Goal: Task Accomplishment & Management: Complete application form

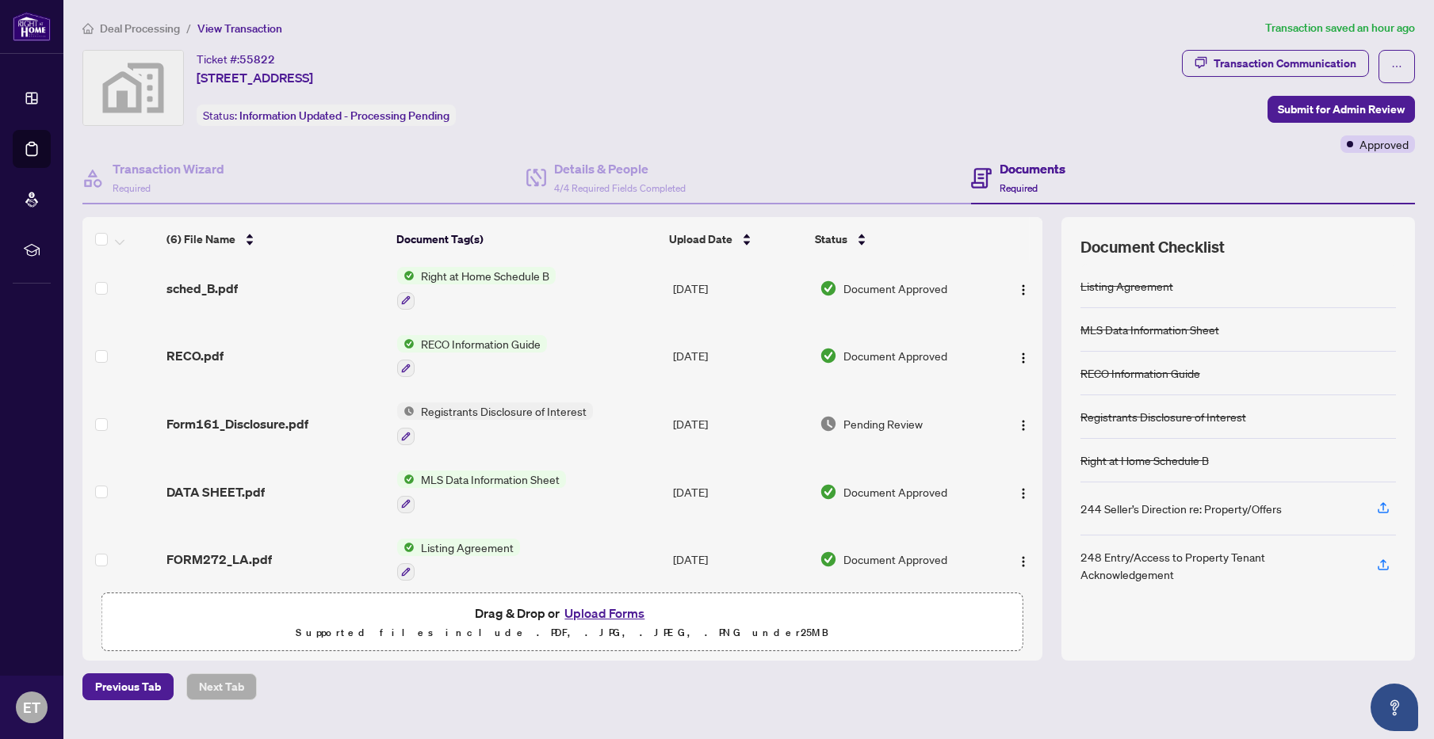
scroll to position [85, 0]
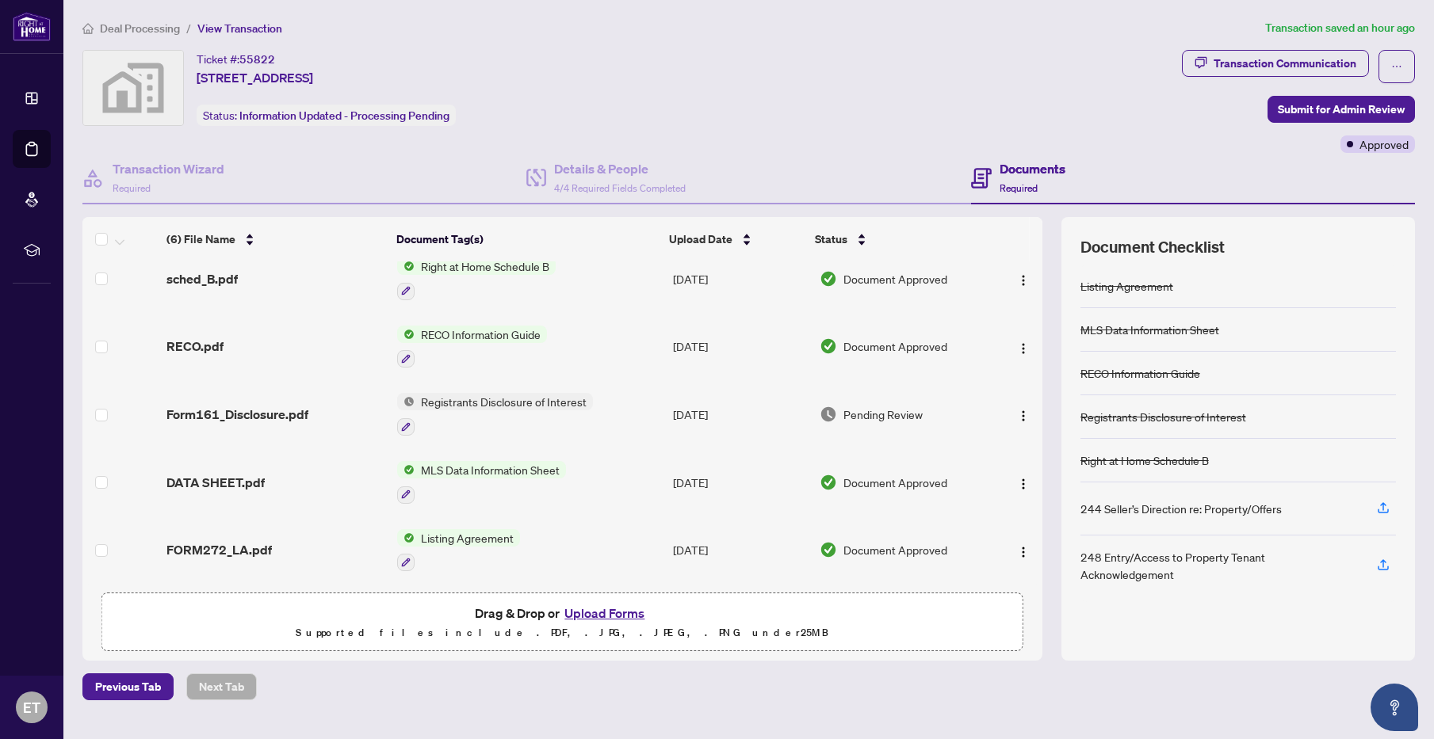
click at [617, 613] on button "Upload Forms" at bounding box center [605, 613] width 90 height 21
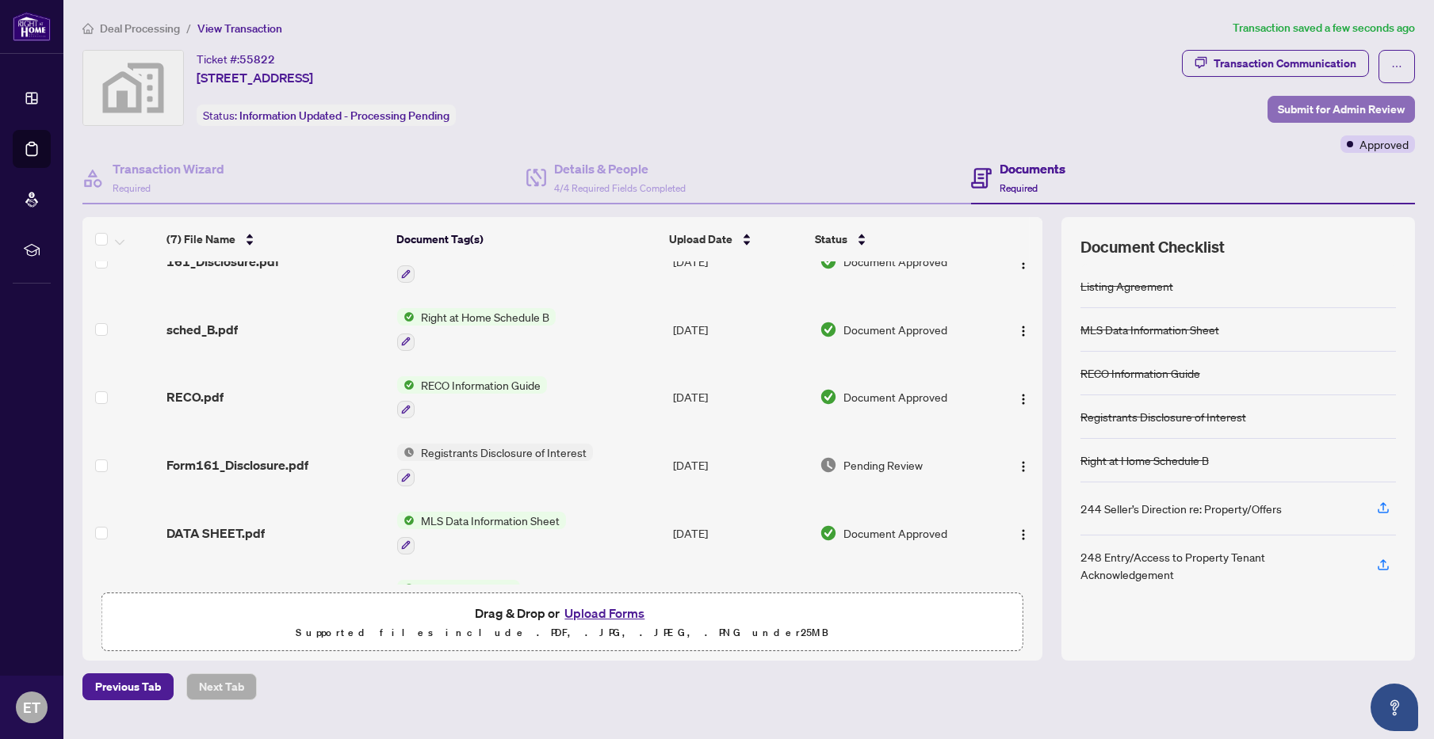
click at [1311, 106] on span "Submit for Admin Review" at bounding box center [1341, 109] width 127 height 25
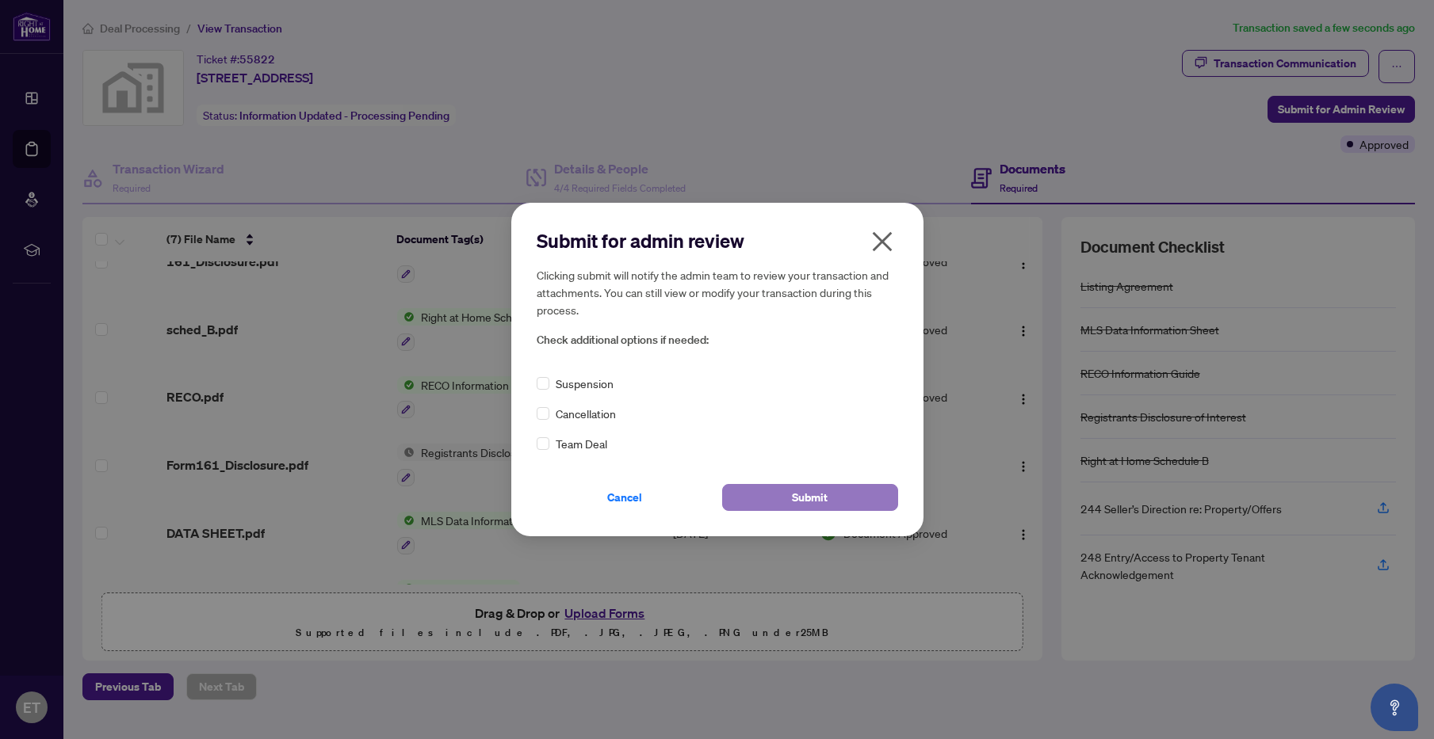
click at [807, 494] on span "Submit" at bounding box center [810, 497] width 36 height 25
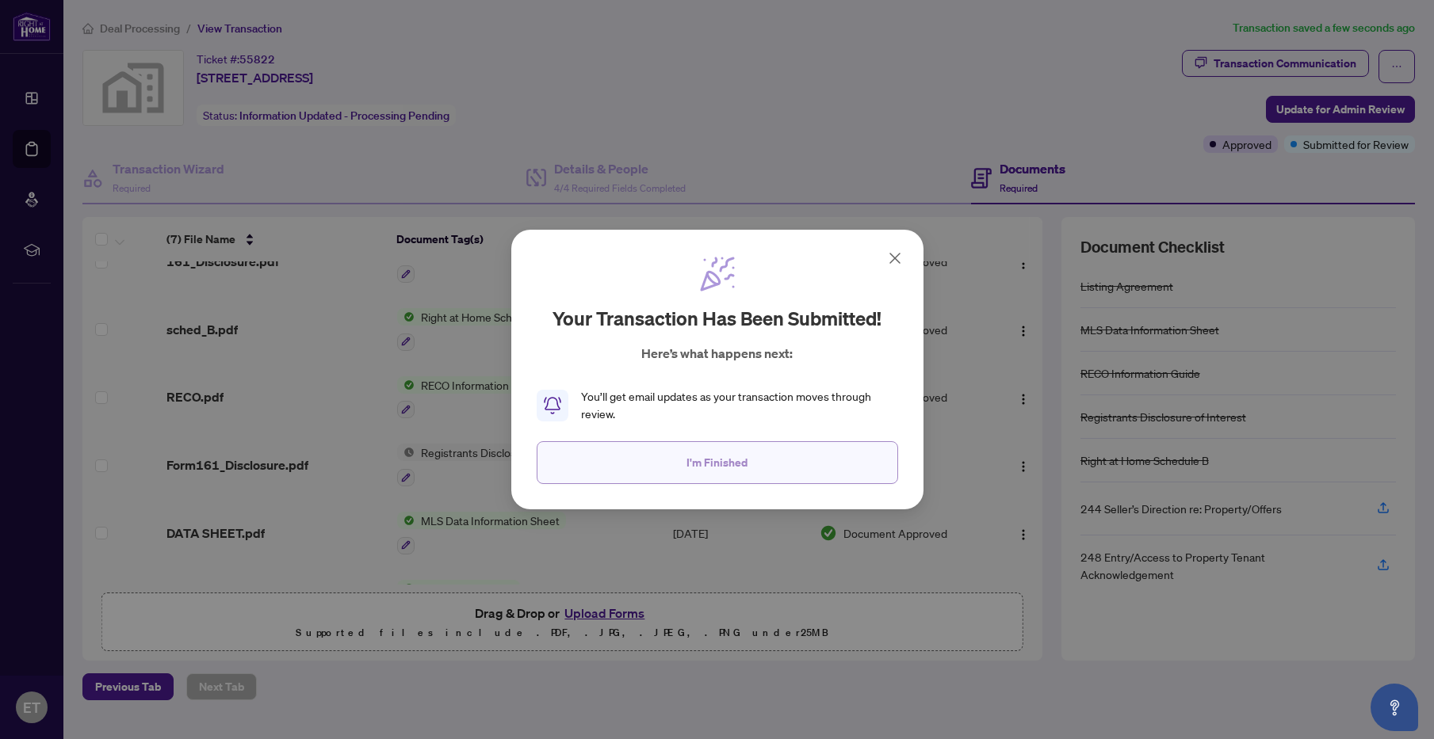
click at [724, 464] on span "I'm Finished" at bounding box center [716, 462] width 61 height 25
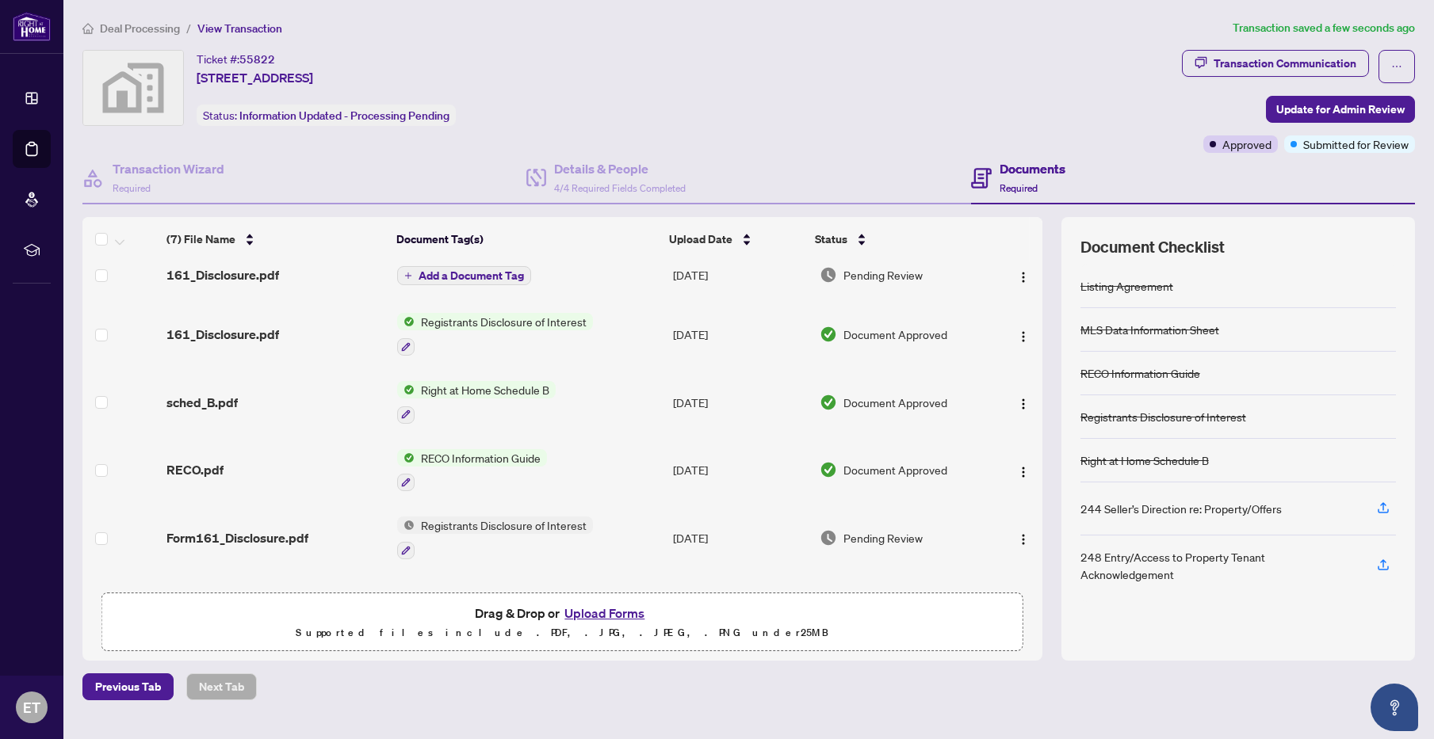
scroll to position [0, 0]
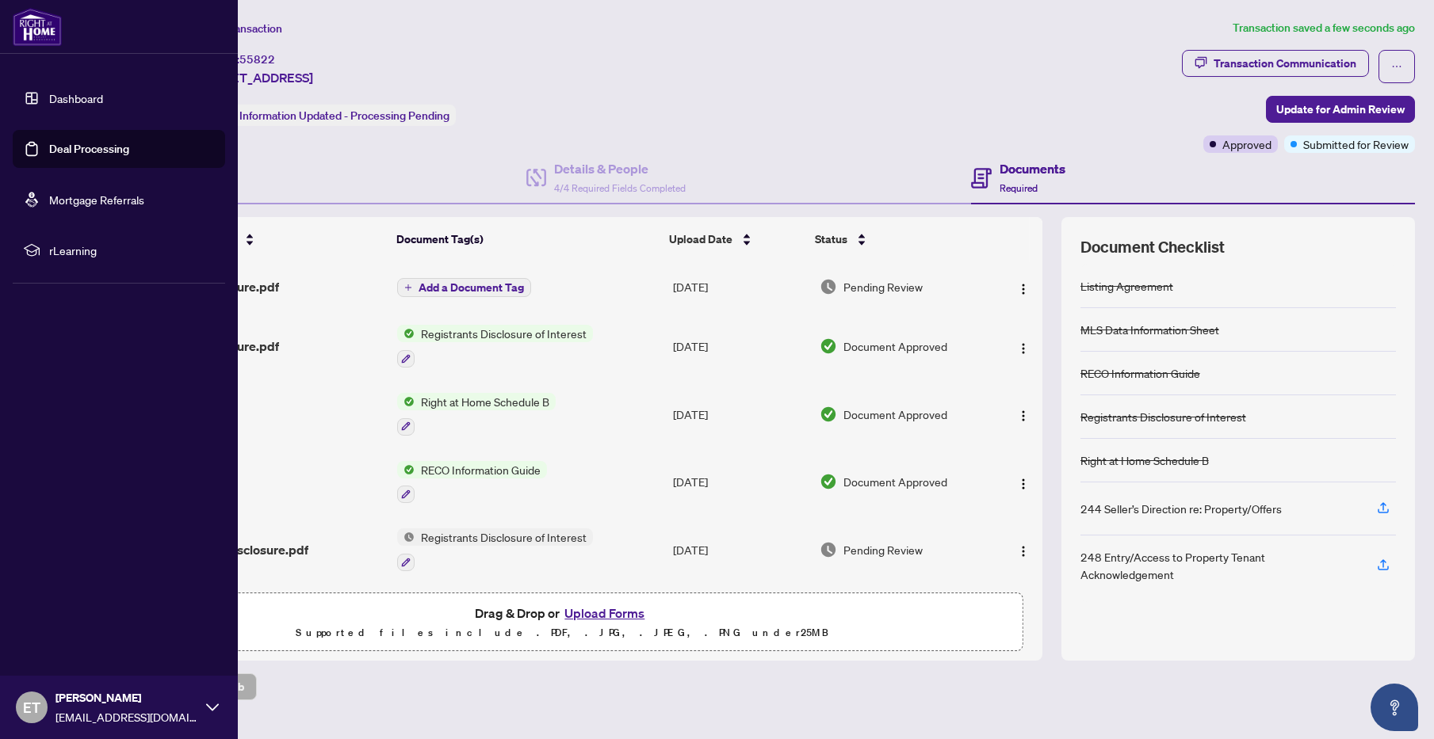
click at [62, 98] on link "Dashboard" at bounding box center [76, 98] width 54 height 14
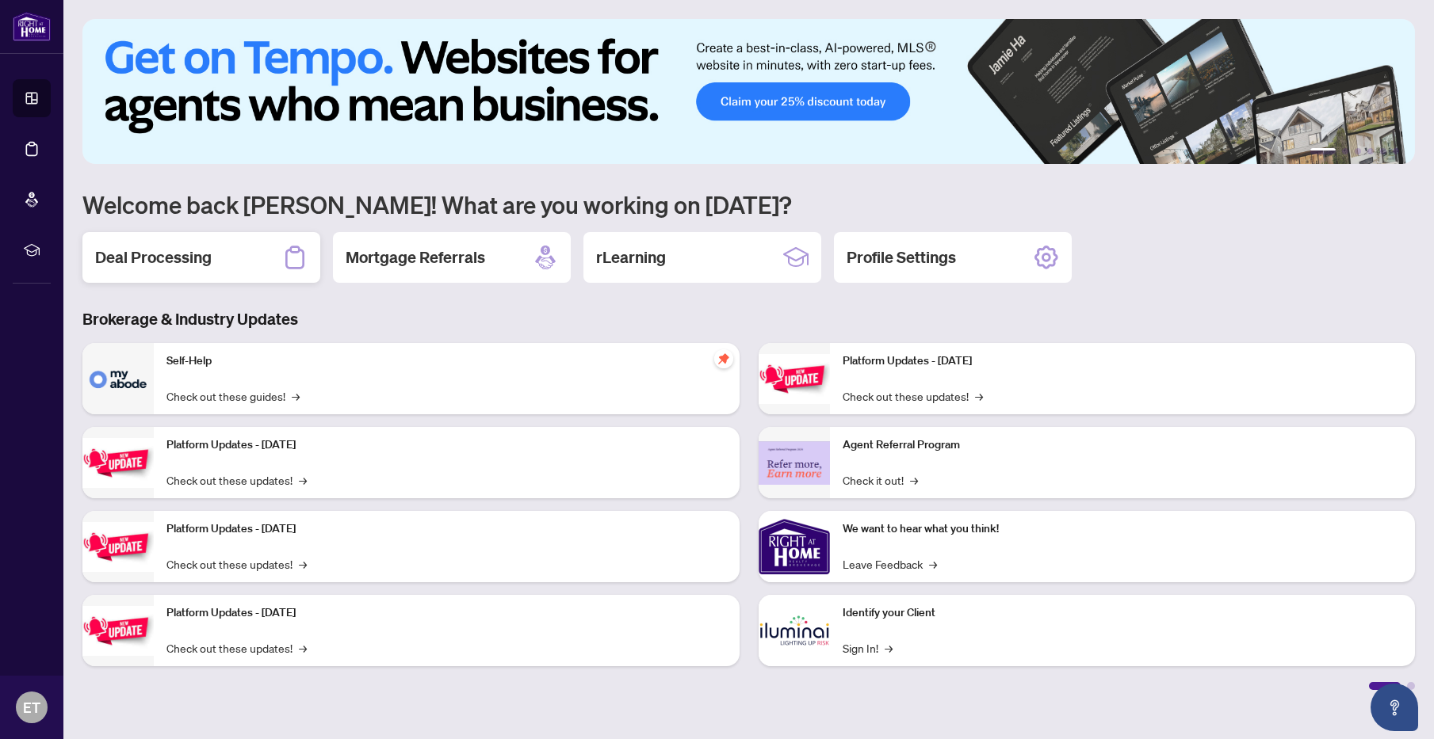
click at [170, 258] on h2 "Deal Processing" at bounding box center [153, 257] width 117 height 22
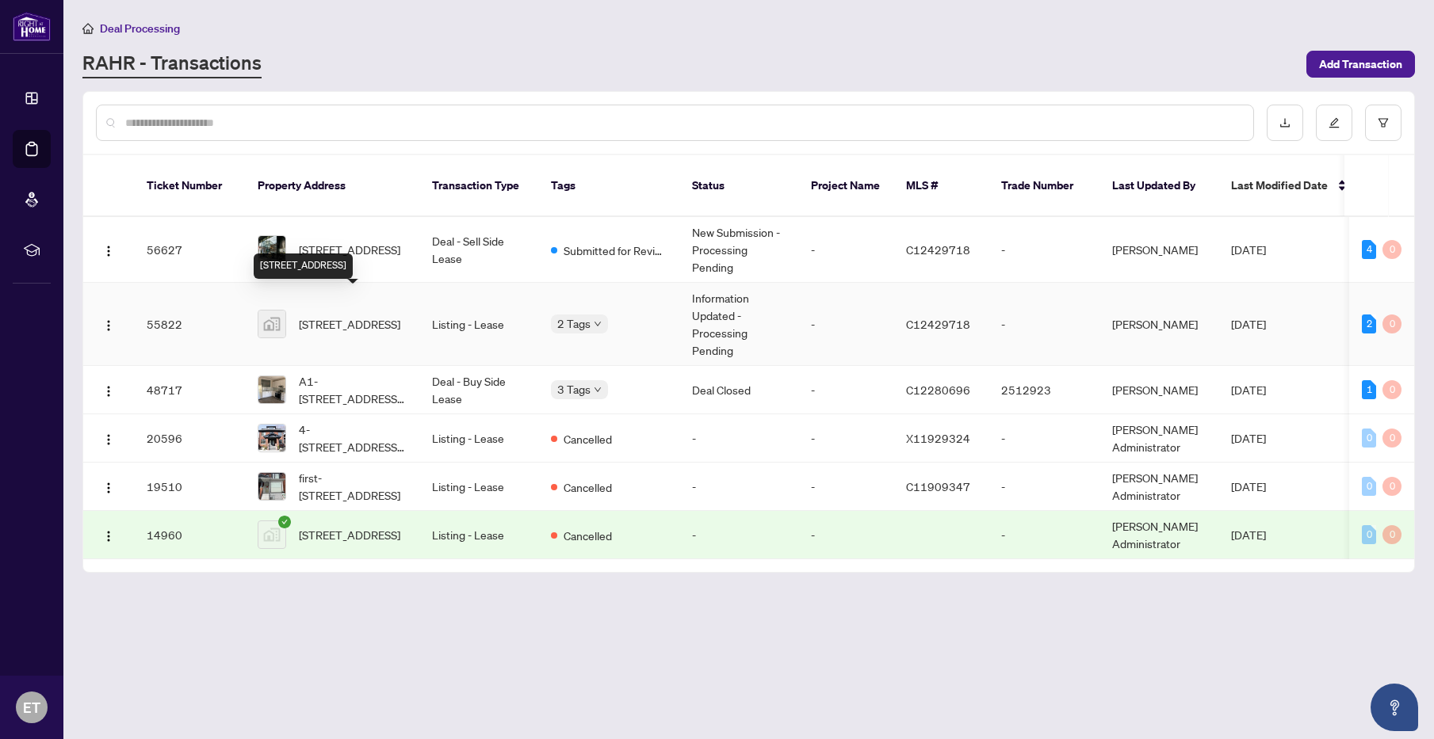
click at [338, 315] on span "[STREET_ADDRESS]" at bounding box center [349, 323] width 101 height 17
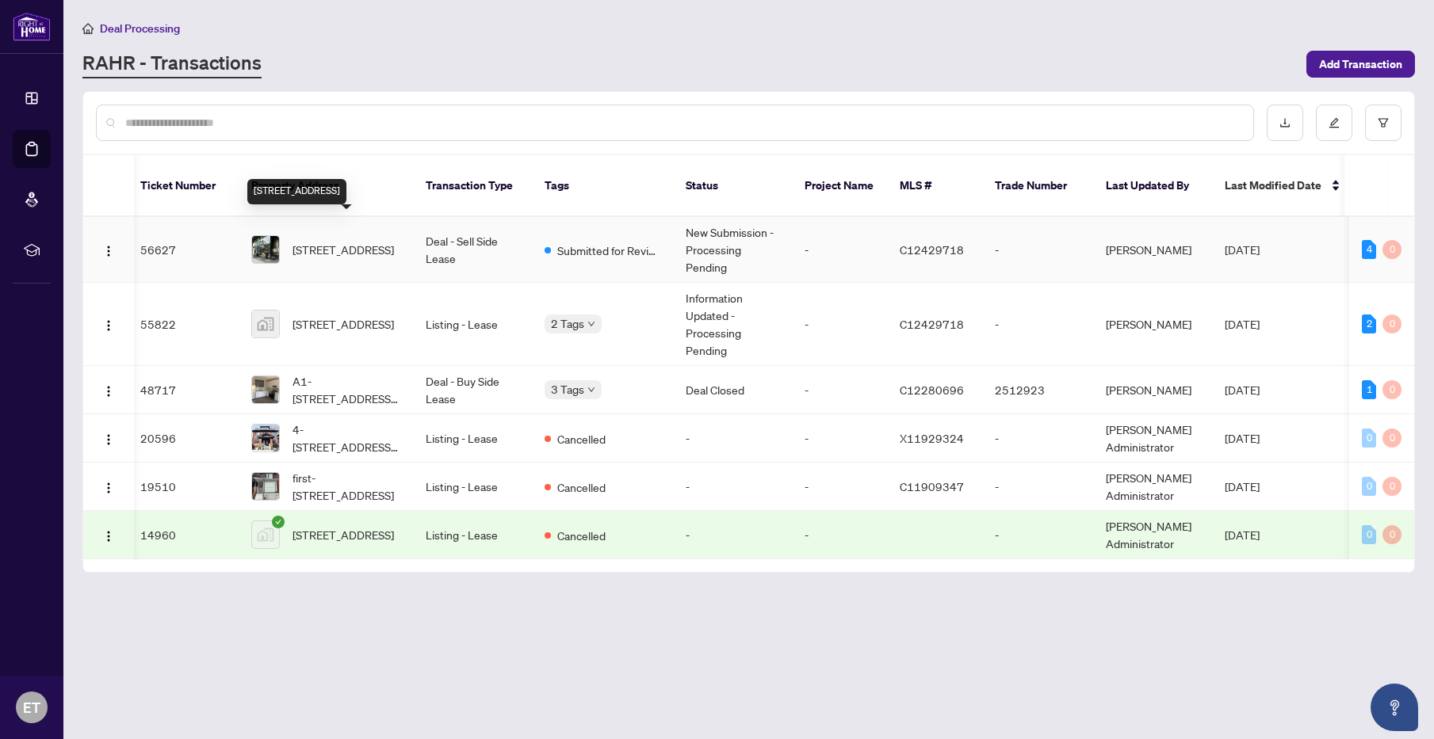
click at [356, 241] on span "[STREET_ADDRESS]" at bounding box center [342, 249] width 101 height 17
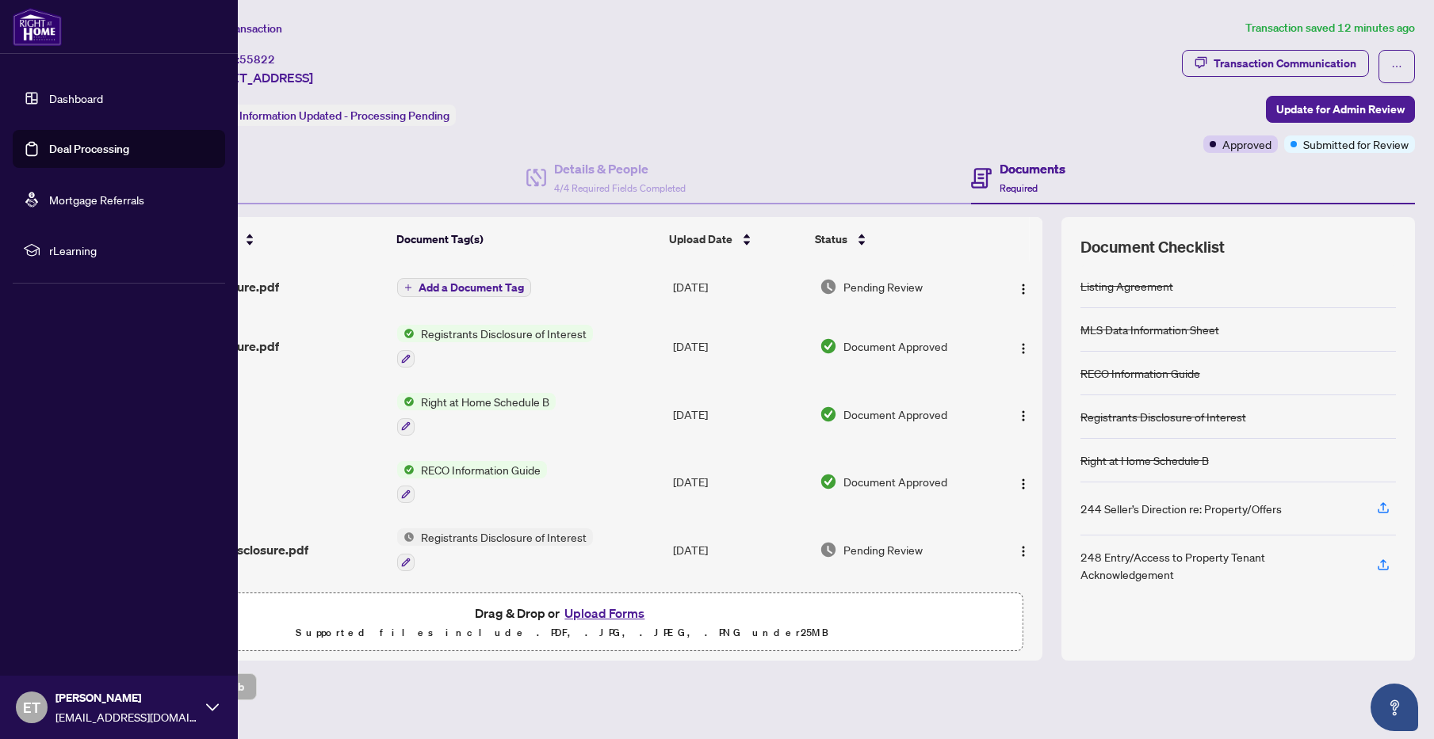
click at [103, 97] on link "Dashboard" at bounding box center [76, 98] width 54 height 14
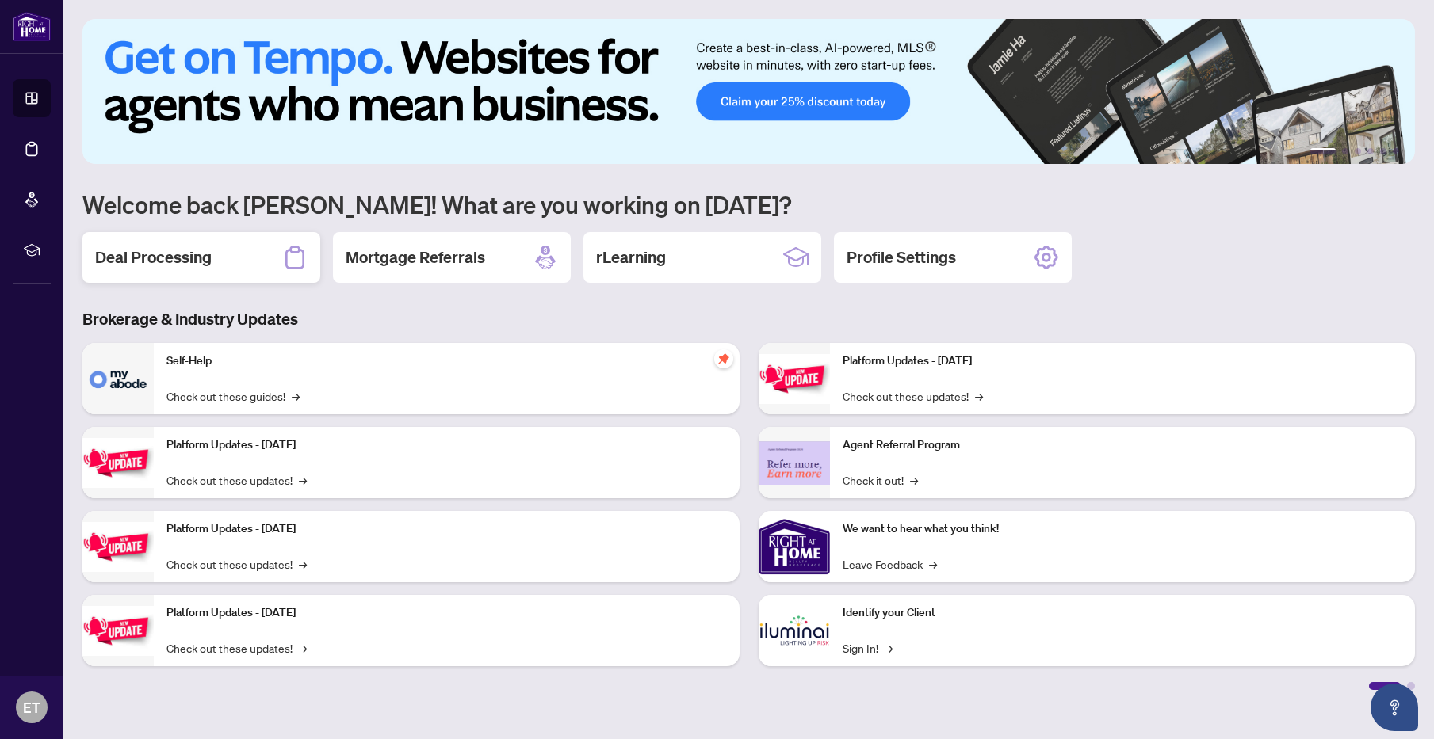
click at [213, 262] on div "Deal Processing" at bounding box center [201, 257] width 238 height 51
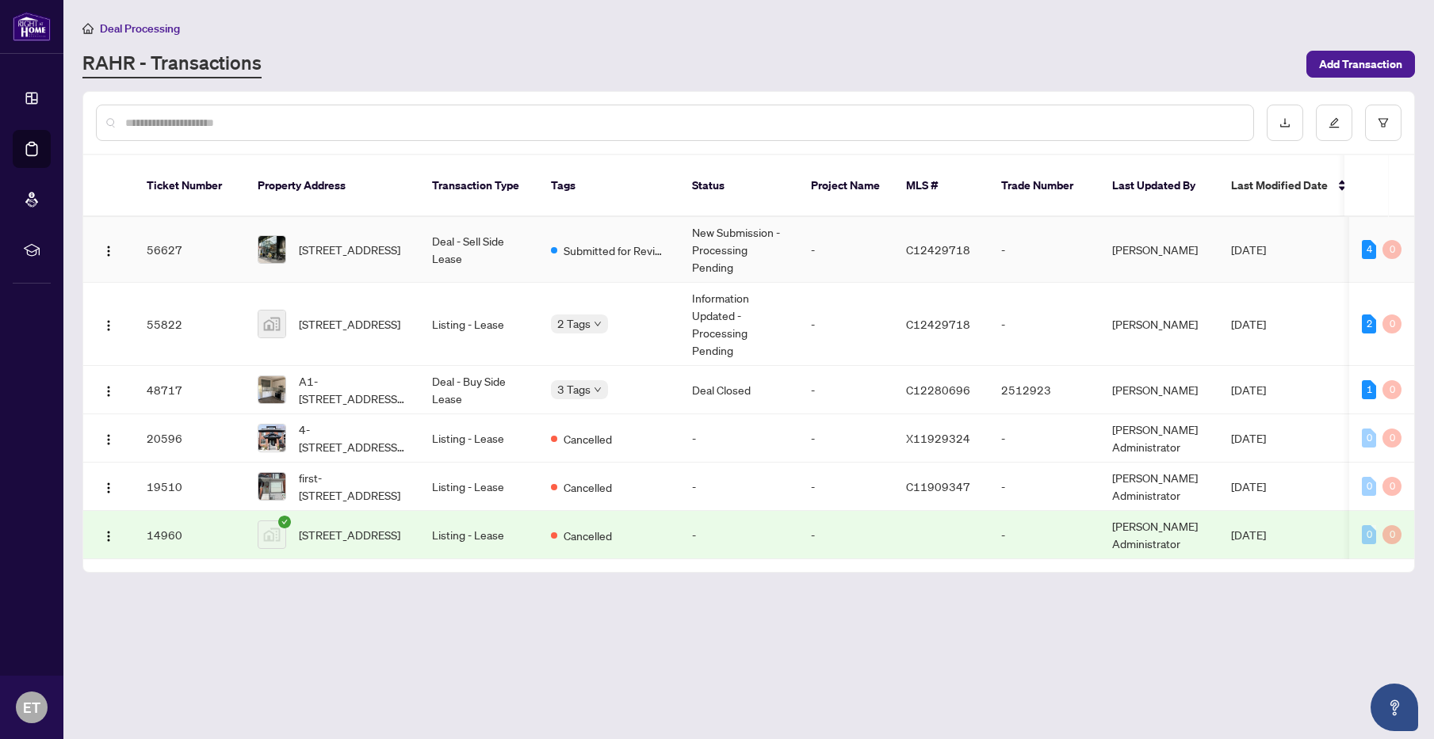
click at [437, 224] on td "Deal - Sell Side Lease" at bounding box center [478, 250] width 119 height 66
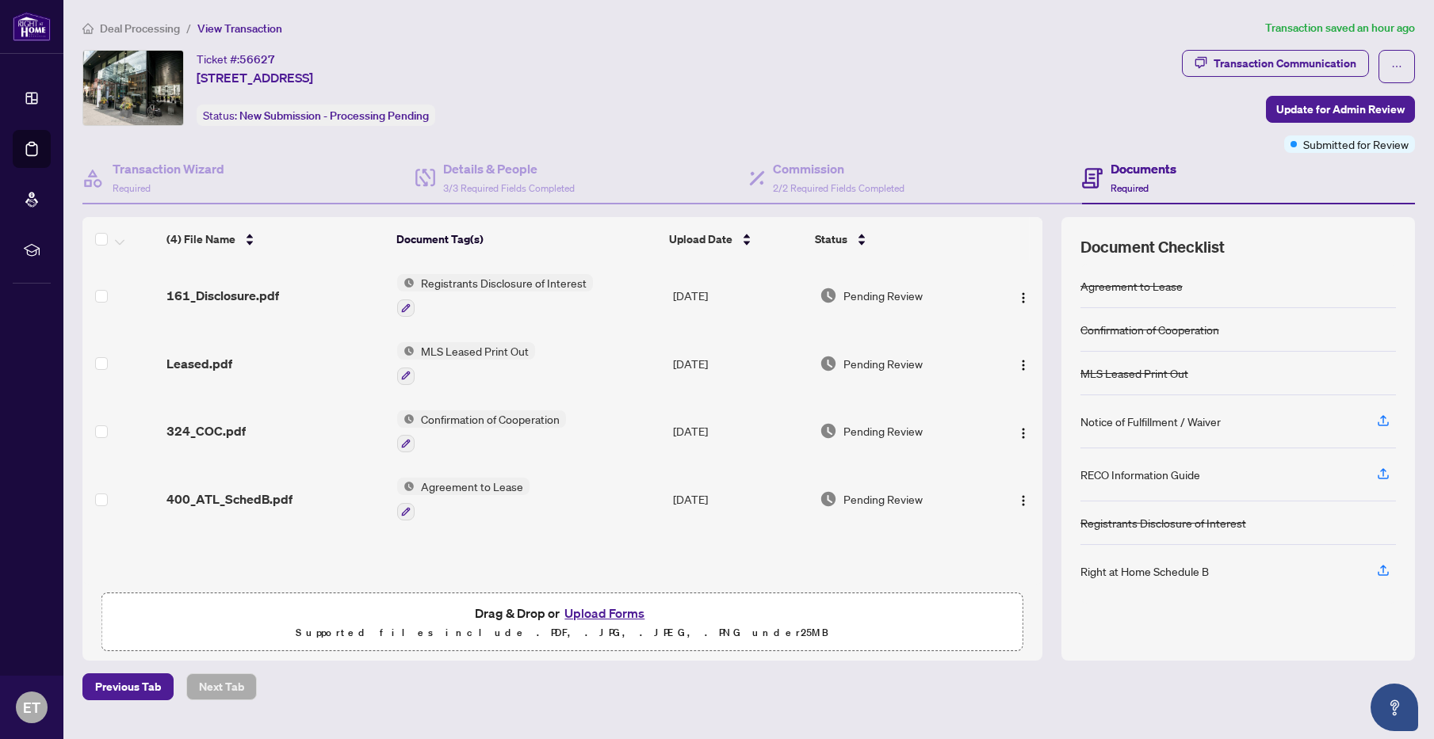
click at [618, 609] on button "Upload Forms" at bounding box center [605, 613] width 90 height 21
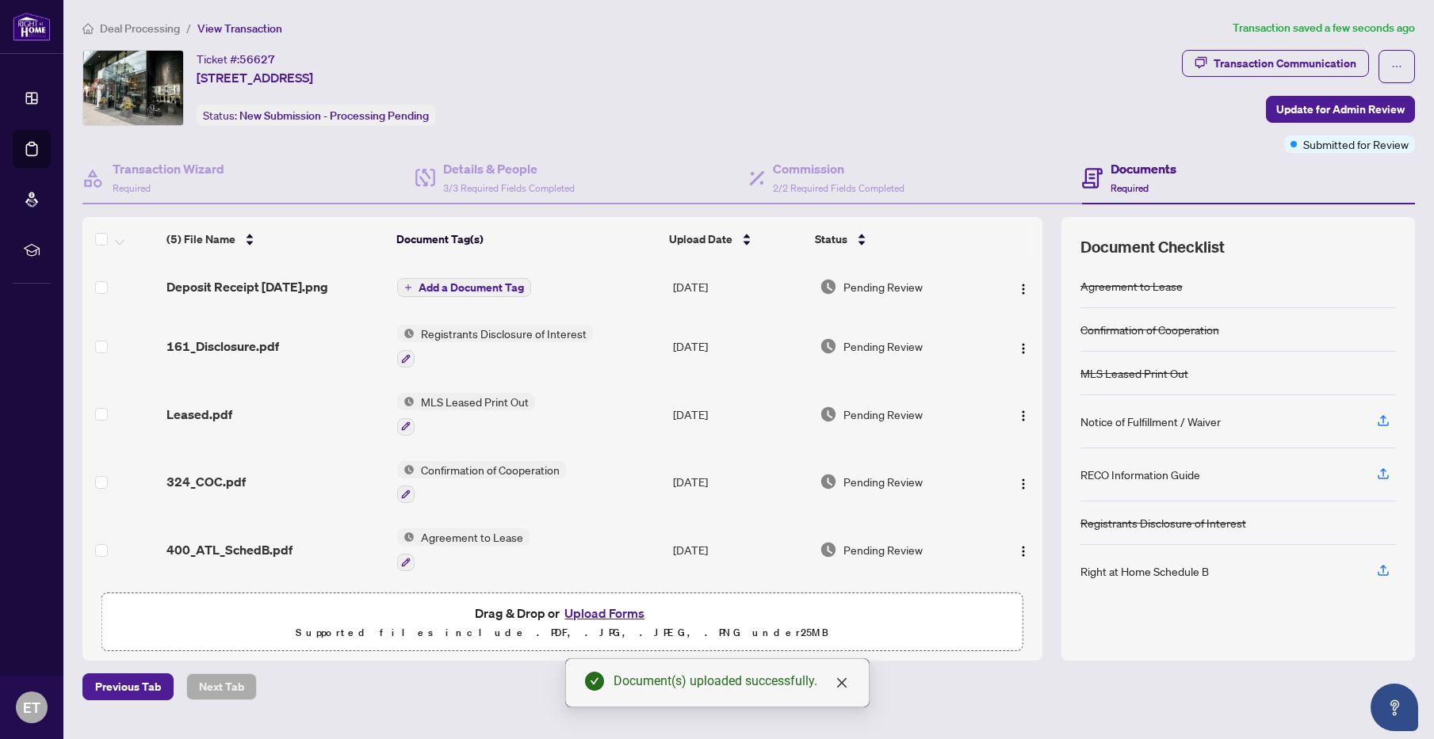
click at [480, 282] on span "Add a Document Tag" at bounding box center [470, 287] width 105 height 11
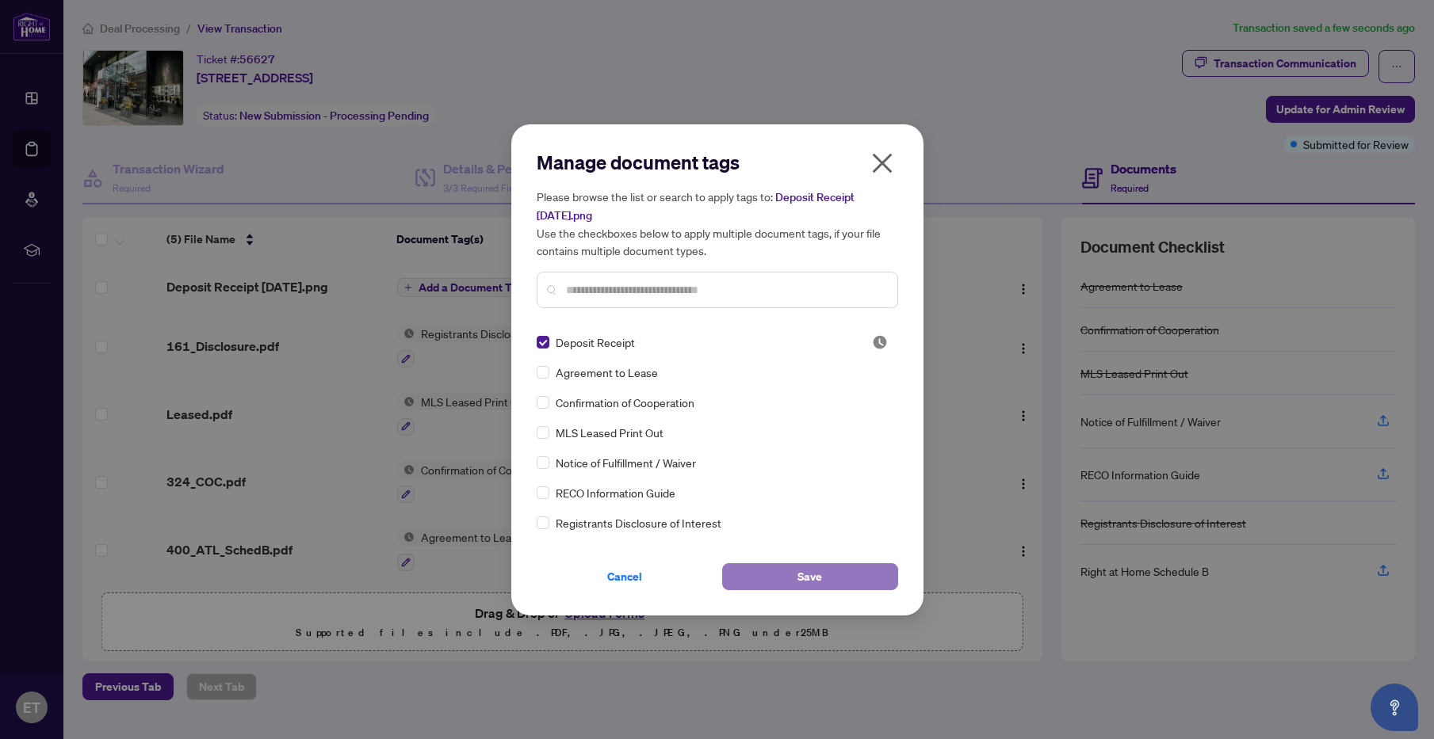
click at [814, 575] on span "Save" at bounding box center [809, 576] width 25 height 25
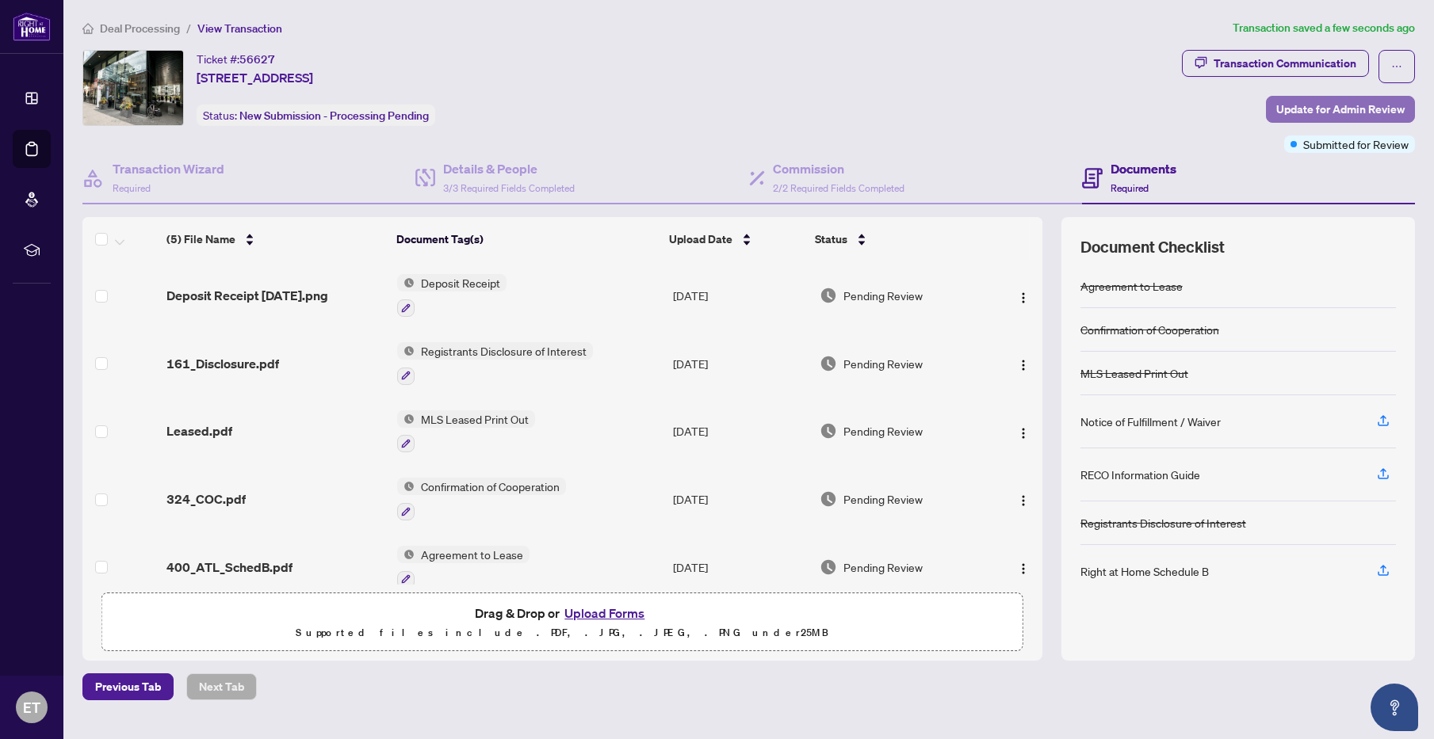
click at [1312, 105] on span "Update for Admin Review" at bounding box center [1340, 109] width 128 height 25
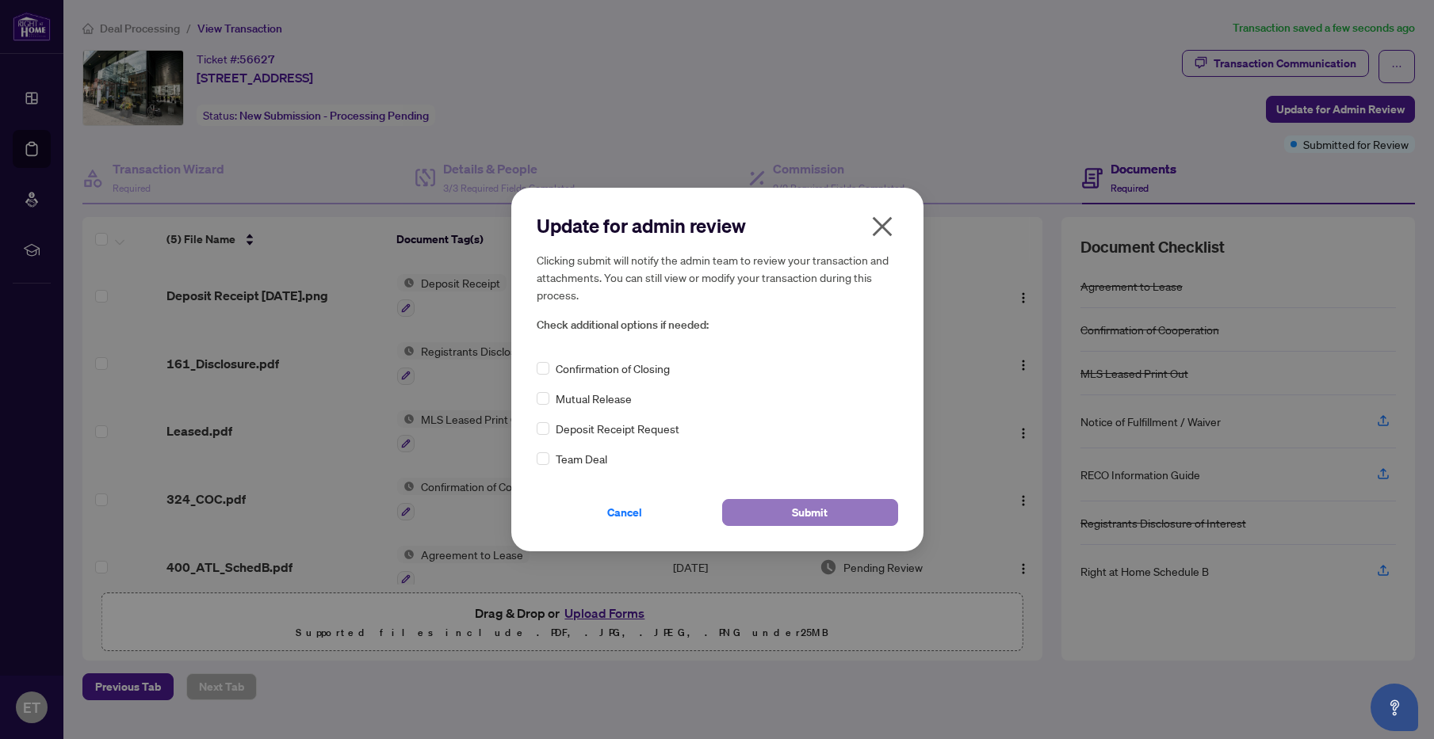
click at [810, 510] on span "Submit" at bounding box center [810, 512] width 36 height 25
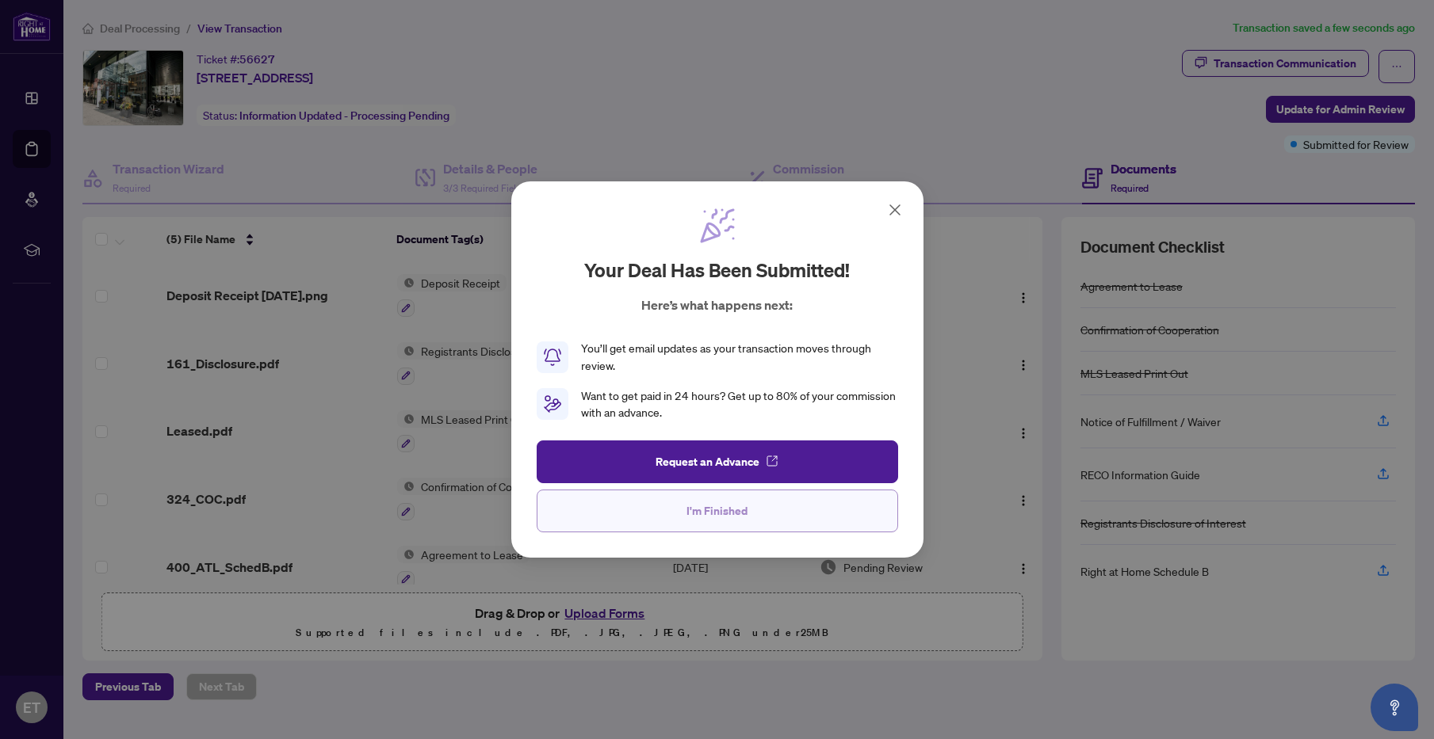
click at [721, 511] on span "I'm Finished" at bounding box center [716, 511] width 61 height 25
